Goal: Task Accomplishment & Management: Manage account settings

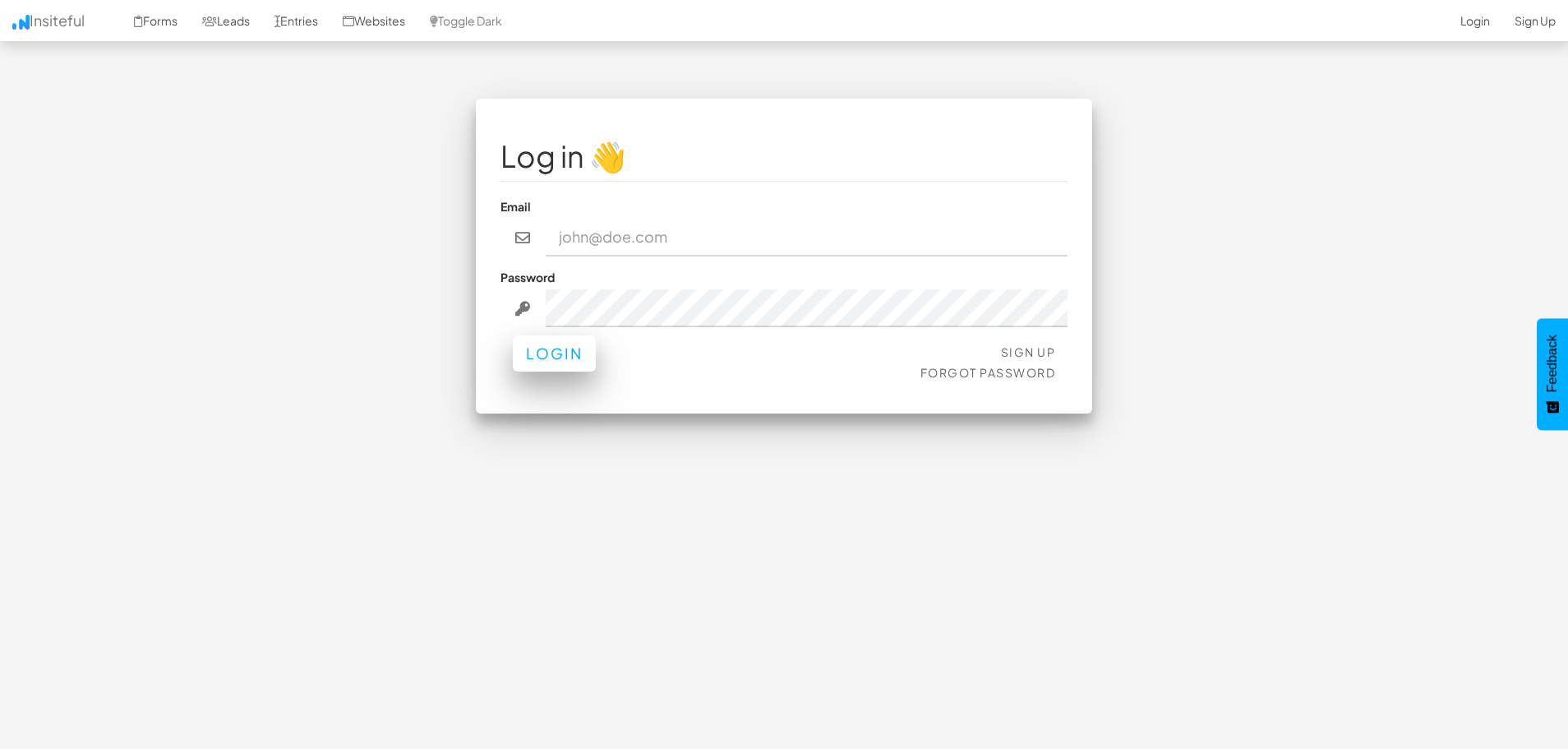
type input "info@digital-landscope.com"
click at [546, 362] on button "Login" at bounding box center [554, 353] width 83 height 37
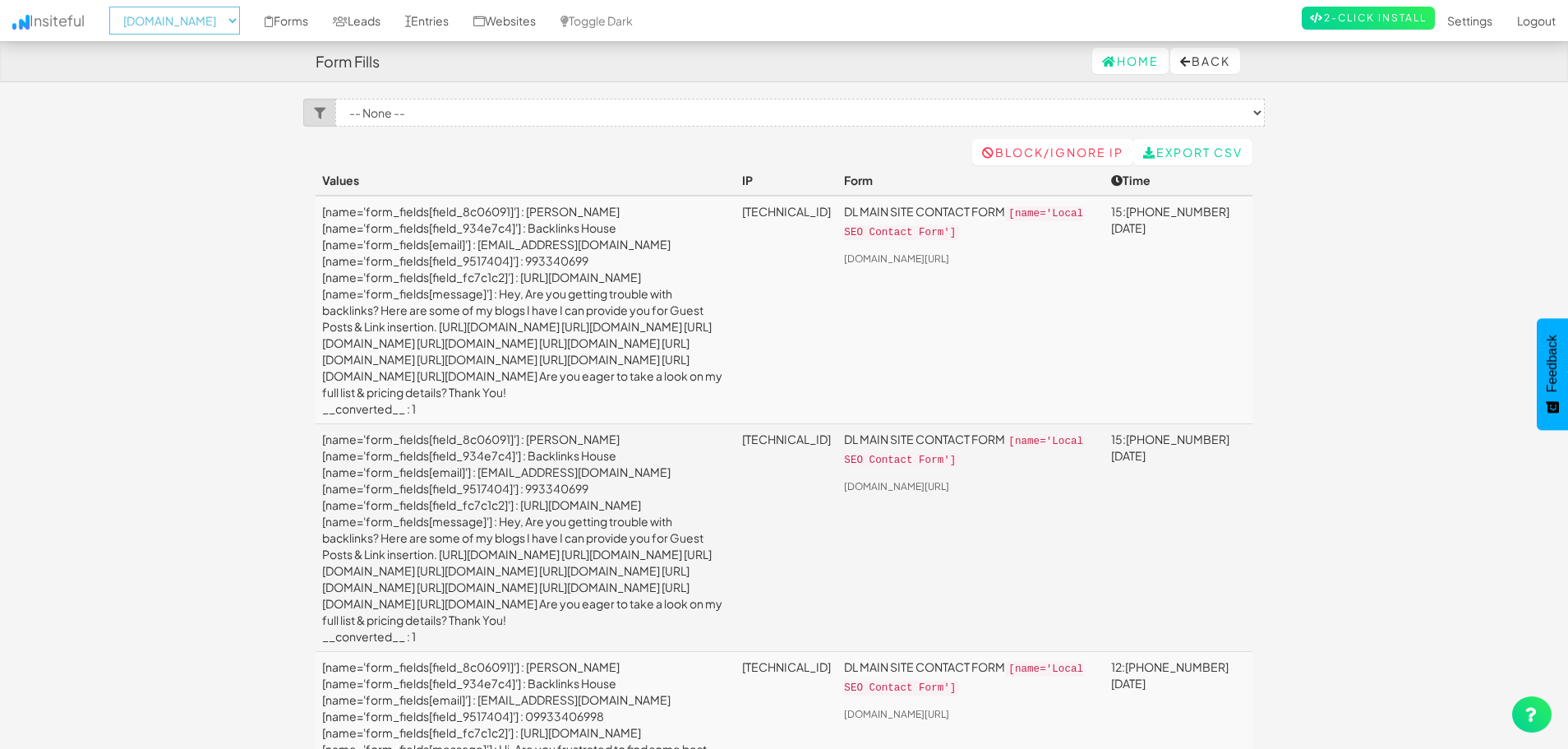
click at [203, 7] on select "-- None -- [DOMAIN_NAME] [DOMAIN_NAME] [DOMAIN_NAME]" at bounding box center [175, 20] width 131 height 28
select select "2519"
click at [114, 6] on select "-- None -- [DOMAIN_NAME] [DOMAIN_NAME] [DOMAIN_NAME]" at bounding box center [175, 20] width 131 height 28
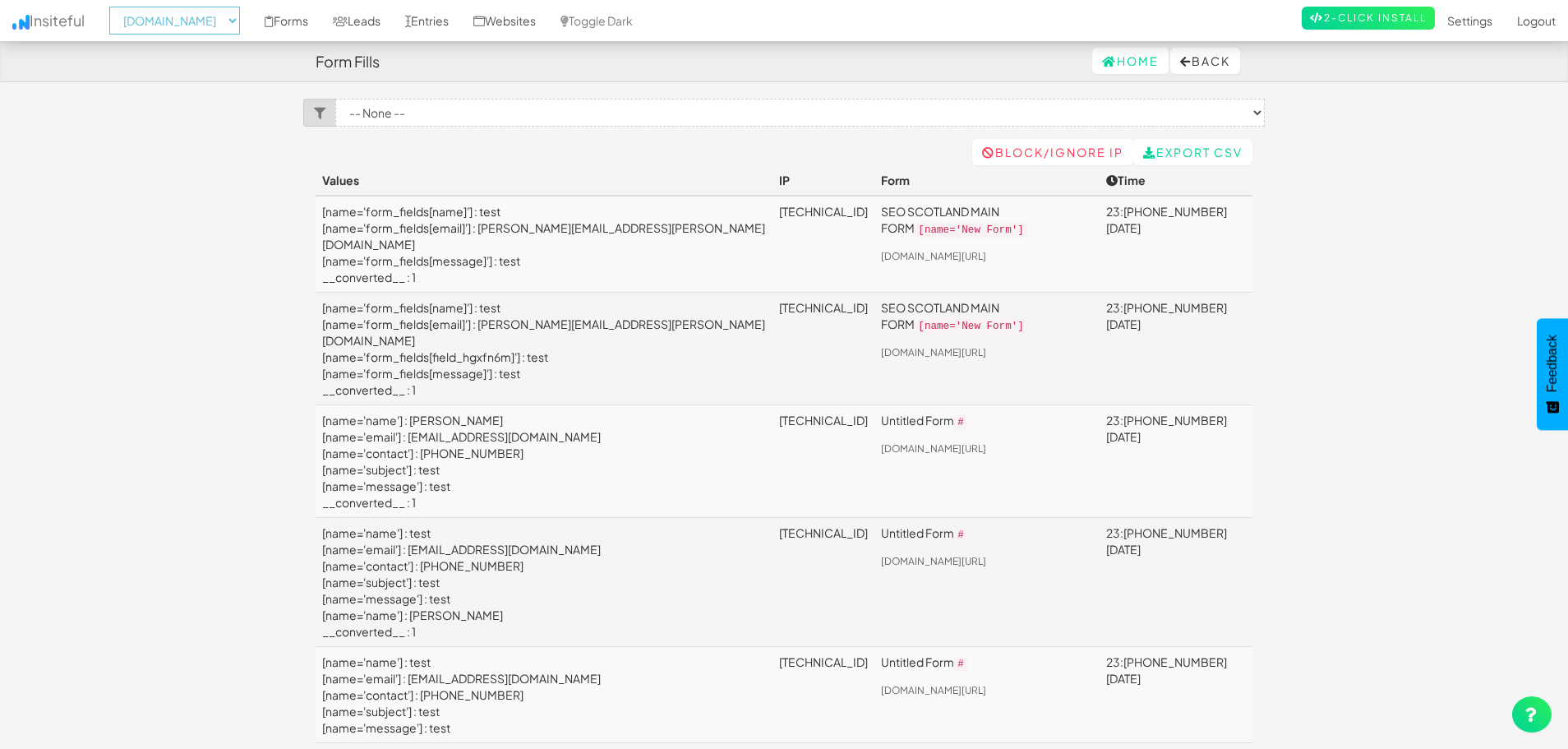
click at [181, 21] on select "-- None -- [DOMAIN_NAME] [DOMAIN_NAME] [DOMAIN_NAME]" at bounding box center [175, 20] width 131 height 28
select select "2520"
click at [114, 6] on select "-- None -- [DOMAIN_NAME] [DOMAIN_NAME] [DOMAIN_NAME]" at bounding box center [175, 20] width 131 height 28
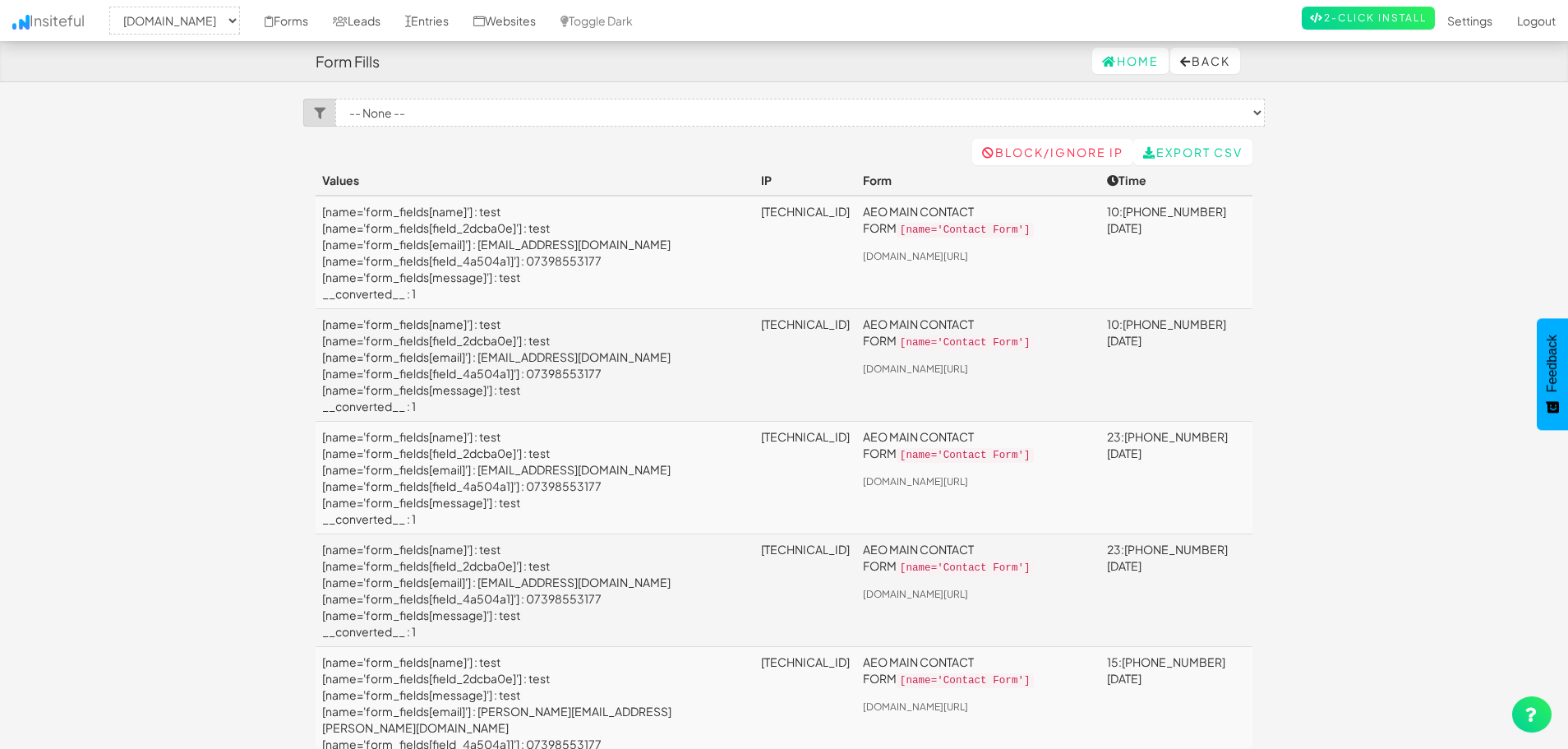
select select "2520"
click at [1333, 404] on body "Form Fills Home Back Toggle navigation Insiteful -- None -- aeoagency.co.uk seo…" at bounding box center [784, 481] width 1568 height 961
